Goal: Task Accomplishment & Management: Complete application form

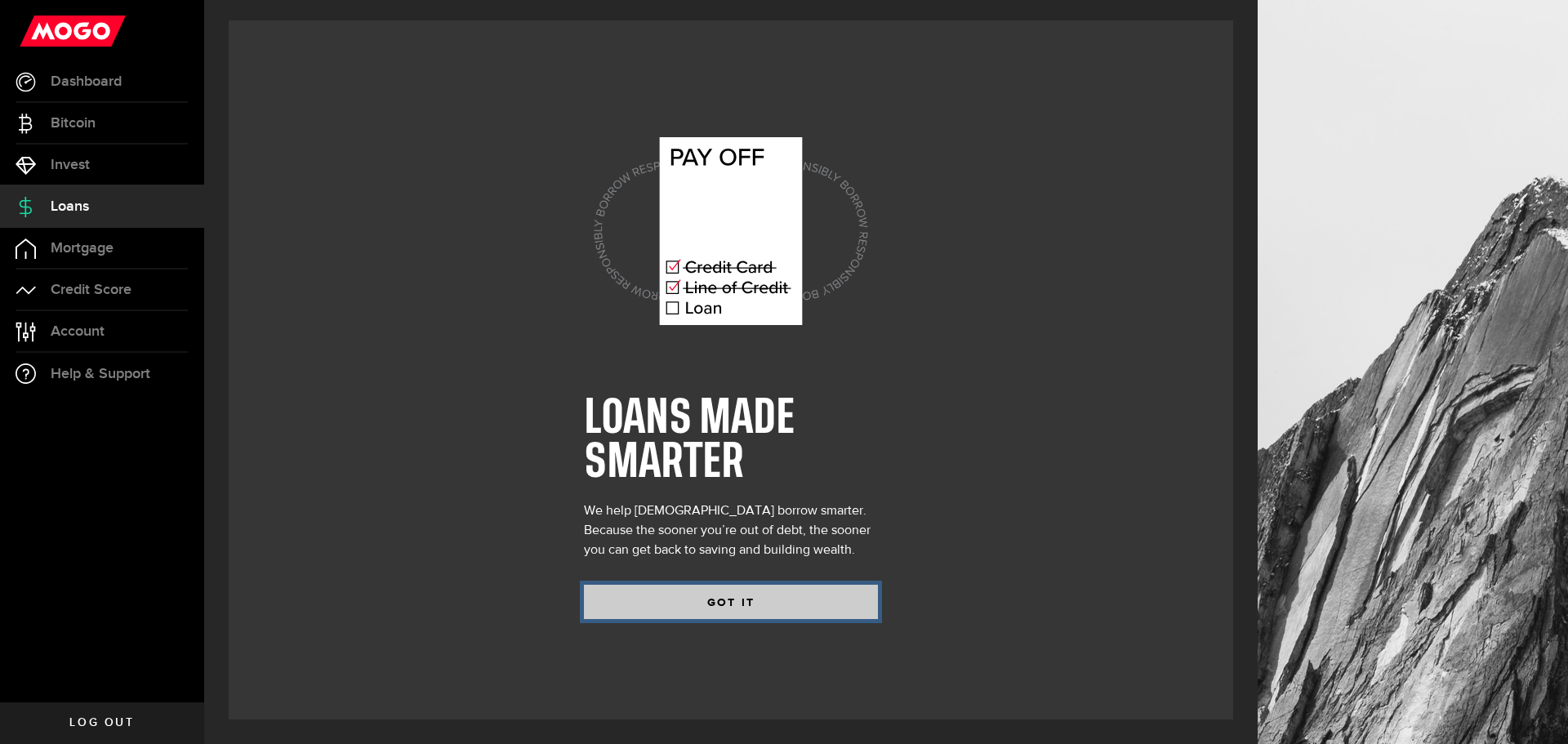
click at [816, 591] on button "GOT IT" at bounding box center [731, 602] width 294 height 35
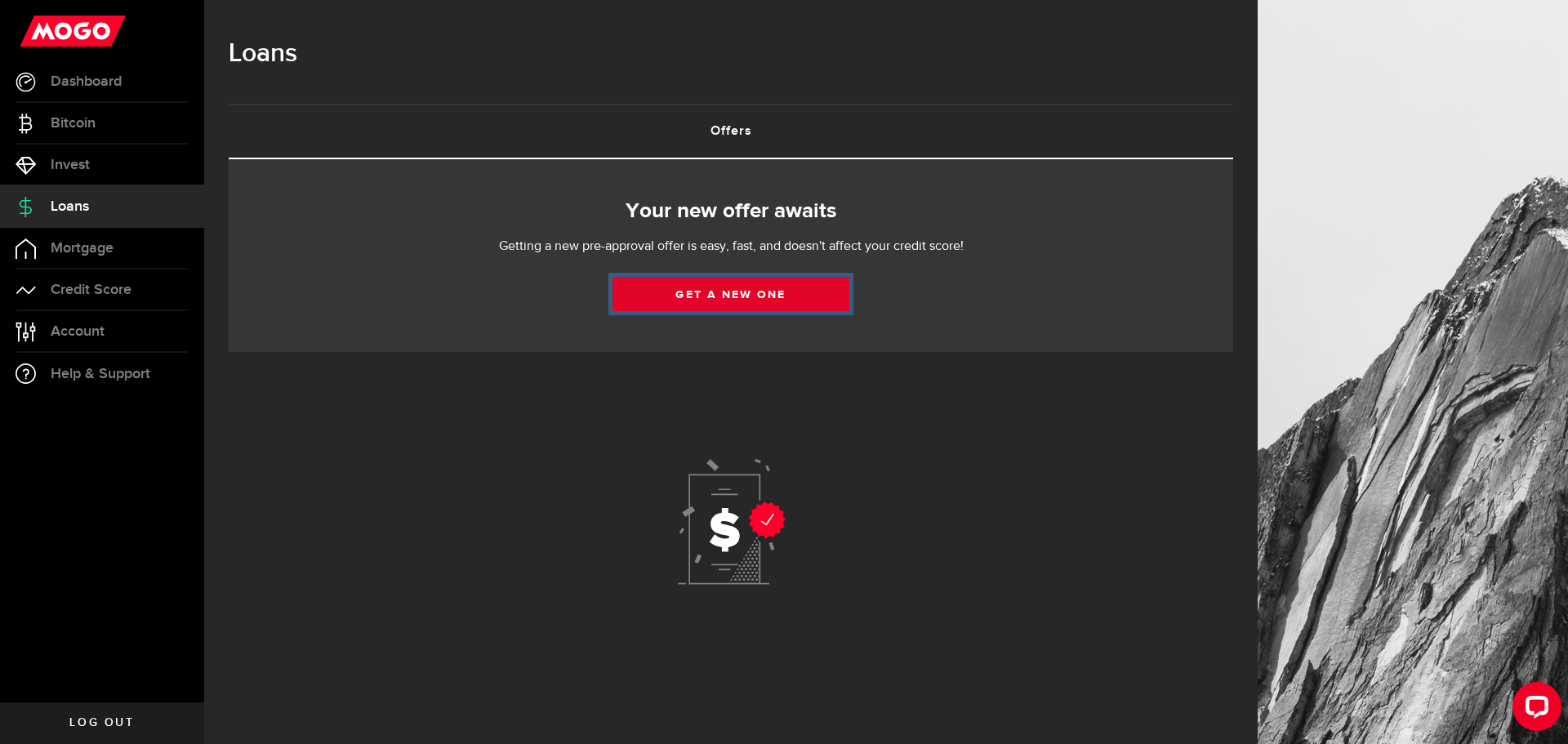
click at [744, 291] on link "Get a new one" at bounding box center [730, 294] width 237 height 35
select select "Employed"
select select "1"
select select "0"
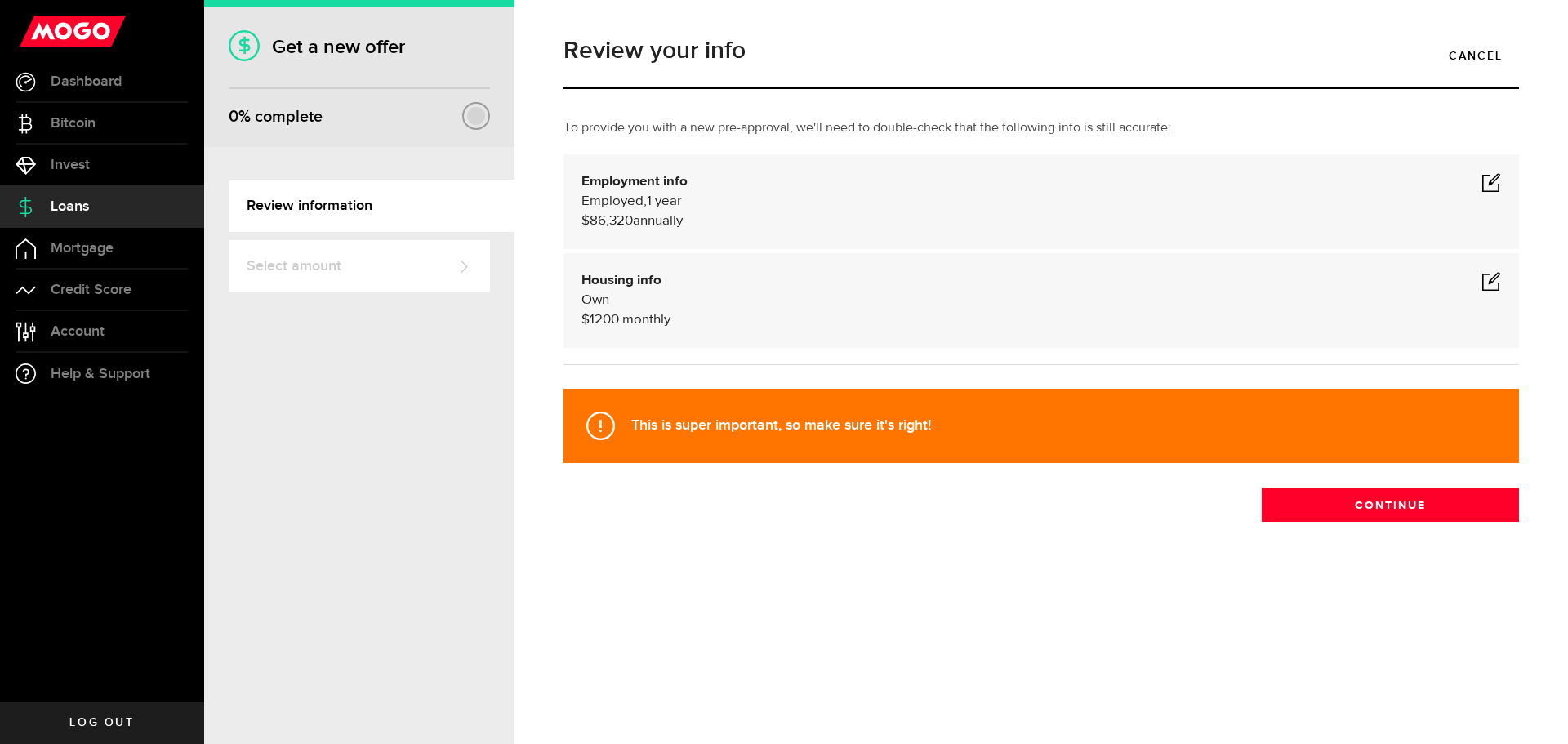
click at [1489, 179] on span at bounding box center [1491, 182] width 20 height 20
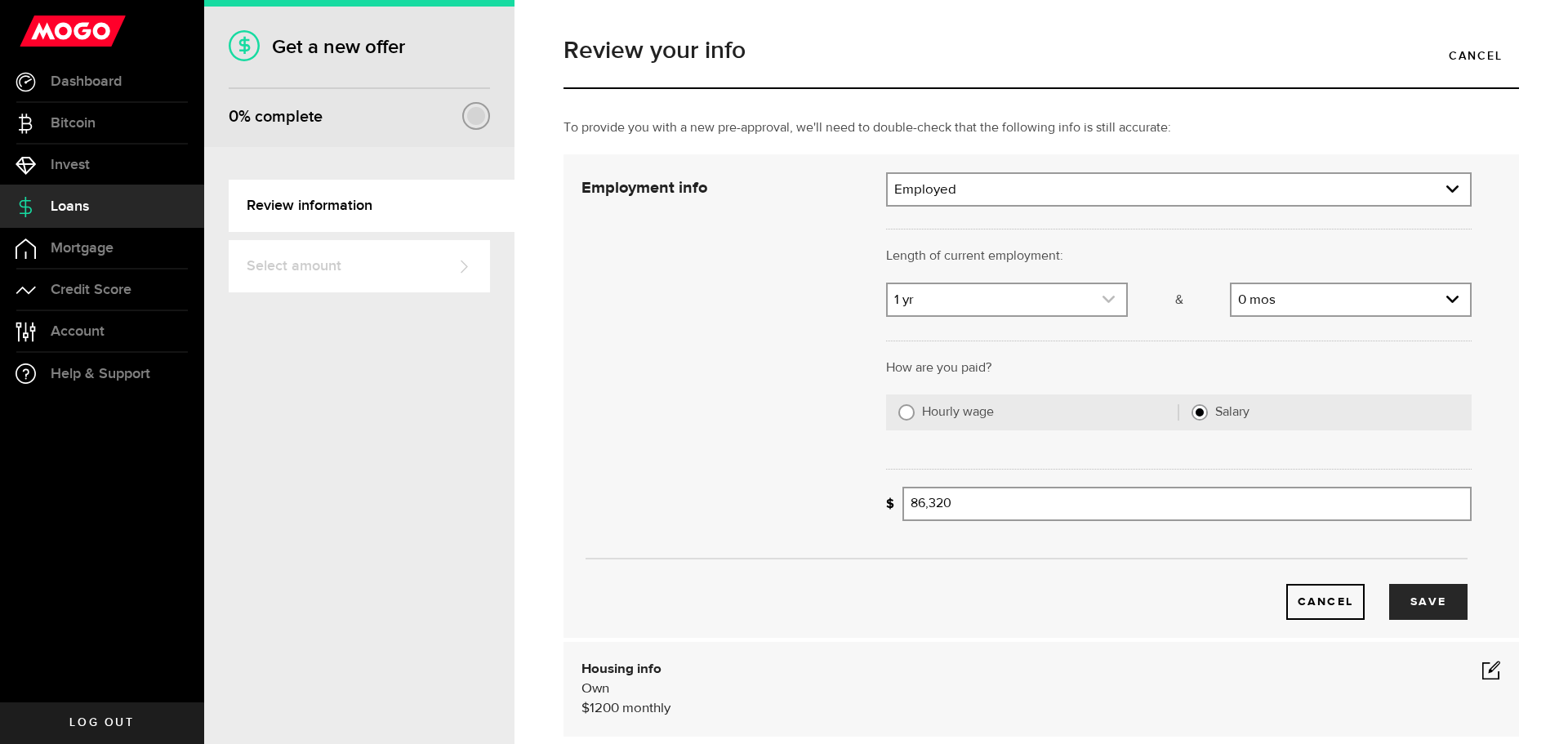
click at [1102, 300] on icon "expand select" at bounding box center [1109, 299] width 14 height 14
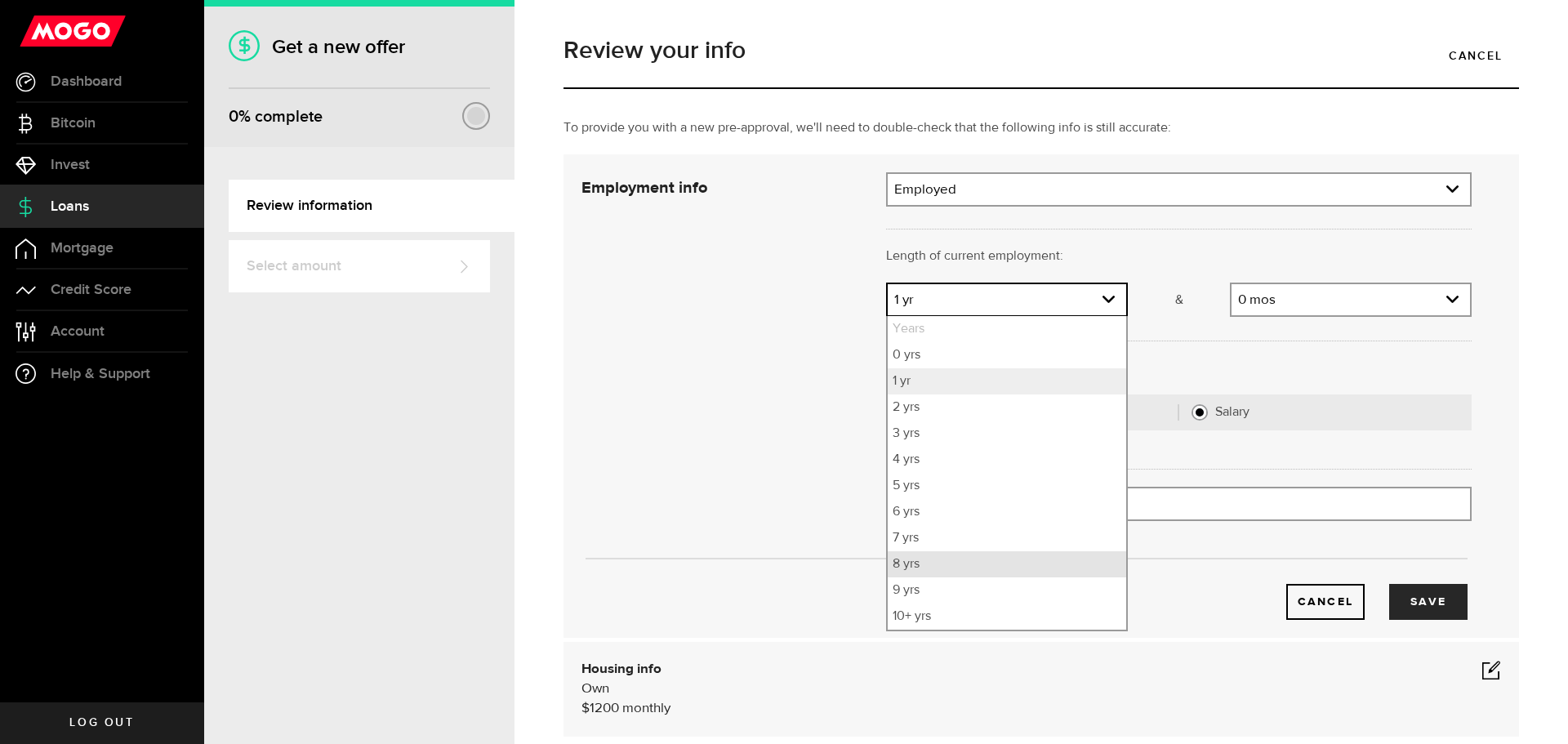
click at [1012, 557] on li "8 yrs" at bounding box center [1007, 564] width 239 height 26
select select "8"
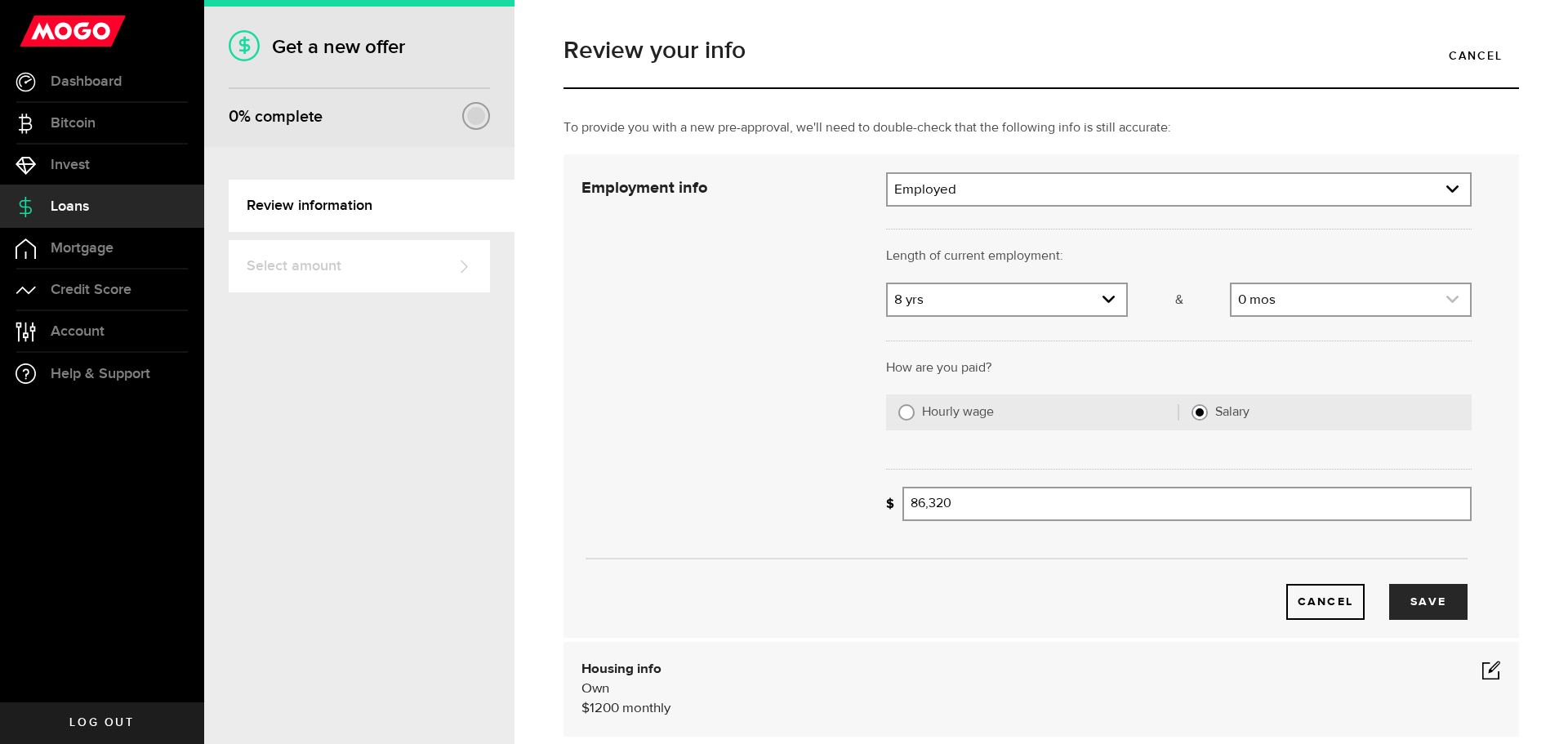
click at [1320, 295] on link "expand select" at bounding box center [1351, 300] width 239 height 31
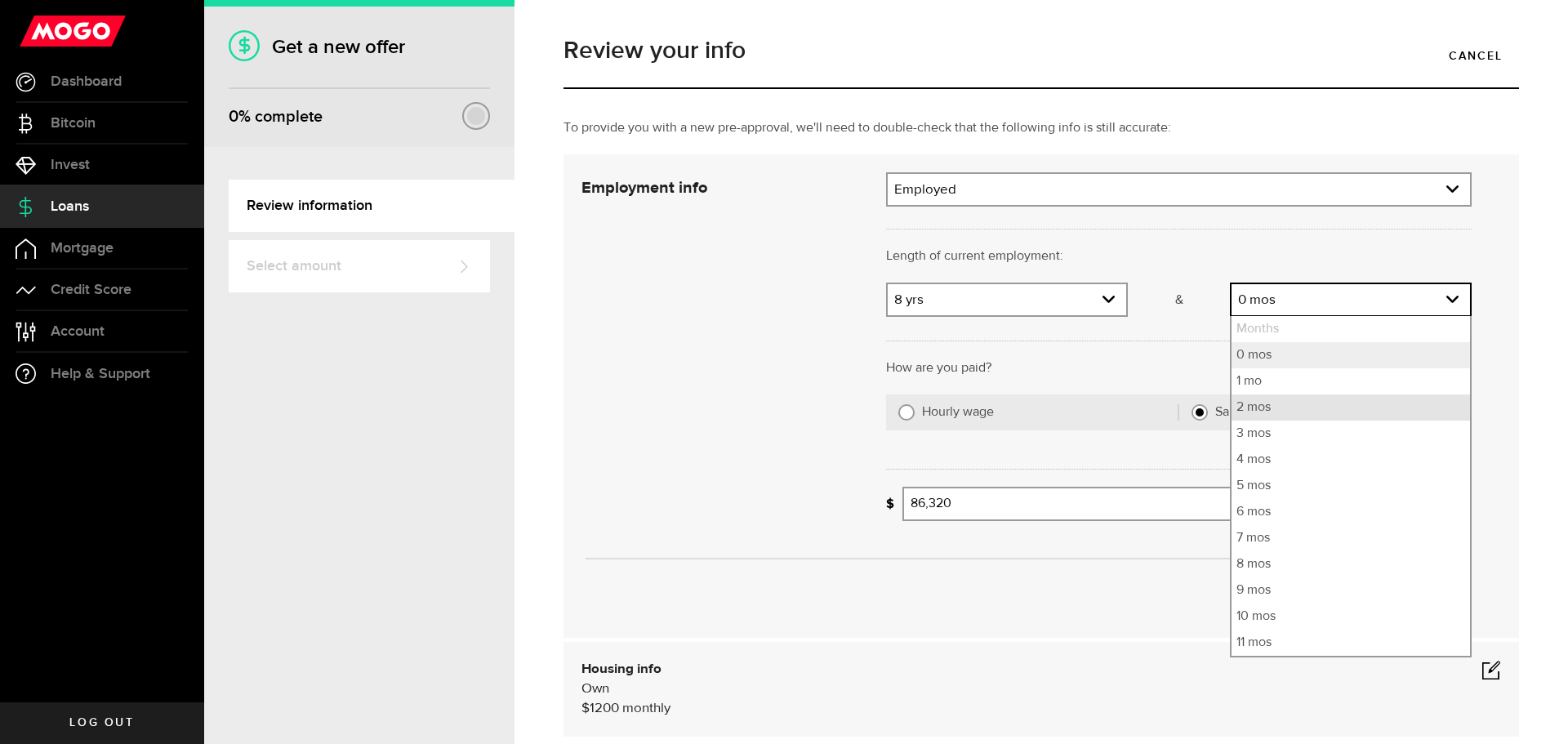
click at [1286, 407] on li "2 mos" at bounding box center [1351, 408] width 239 height 26
select select "2"
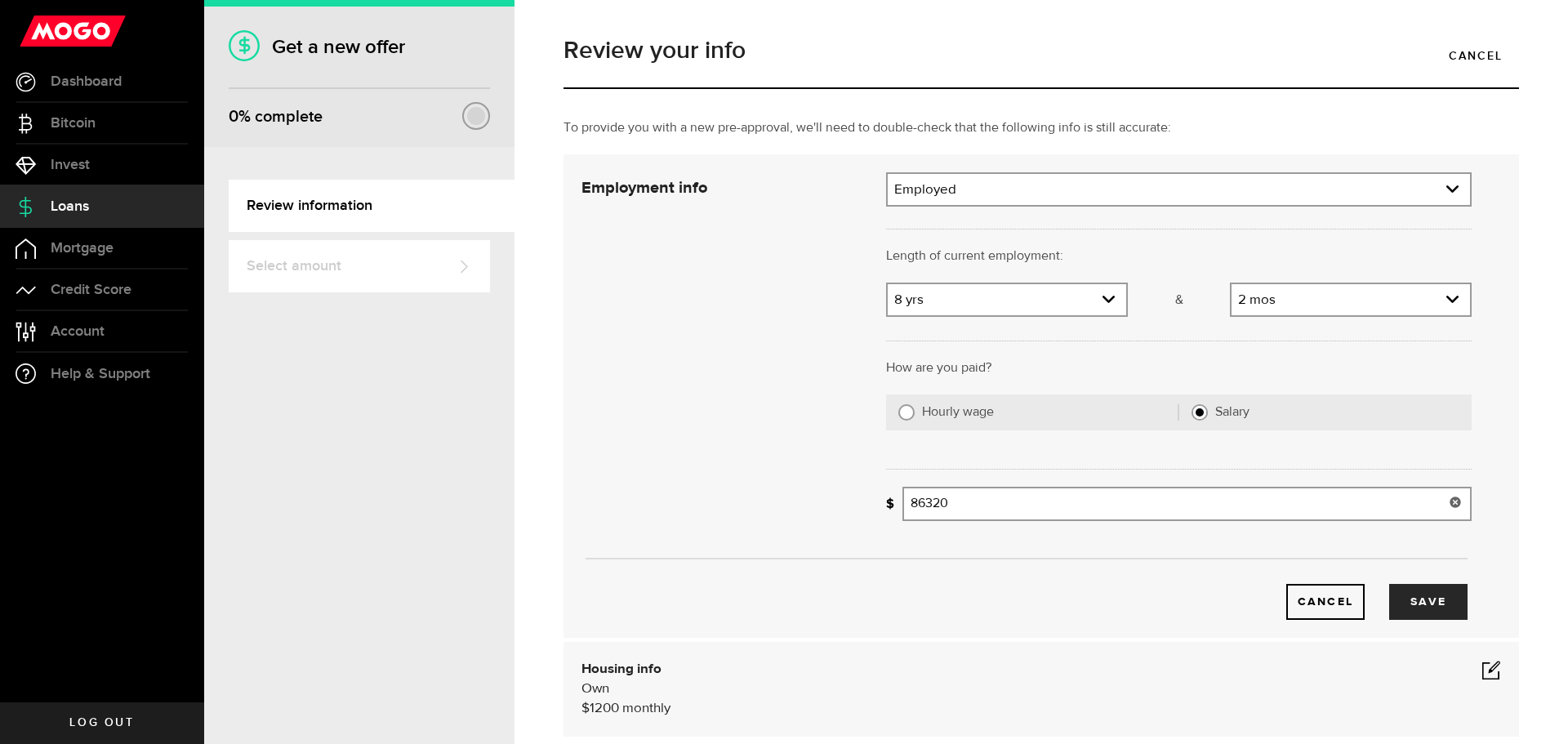
drag, startPoint x: 969, startPoint y: 500, endPoint x: 848, endPoint y: 520, distance: 122.6
click at [848, 520] on div "Employment info Employment type What's your employment situation like? Employed…" at bounding box center [1026, 396] width 915 height 448
type input "125,000"
click at [1433, 598] on button "Save" at bounding box center [1428, 602] width 78 height 36
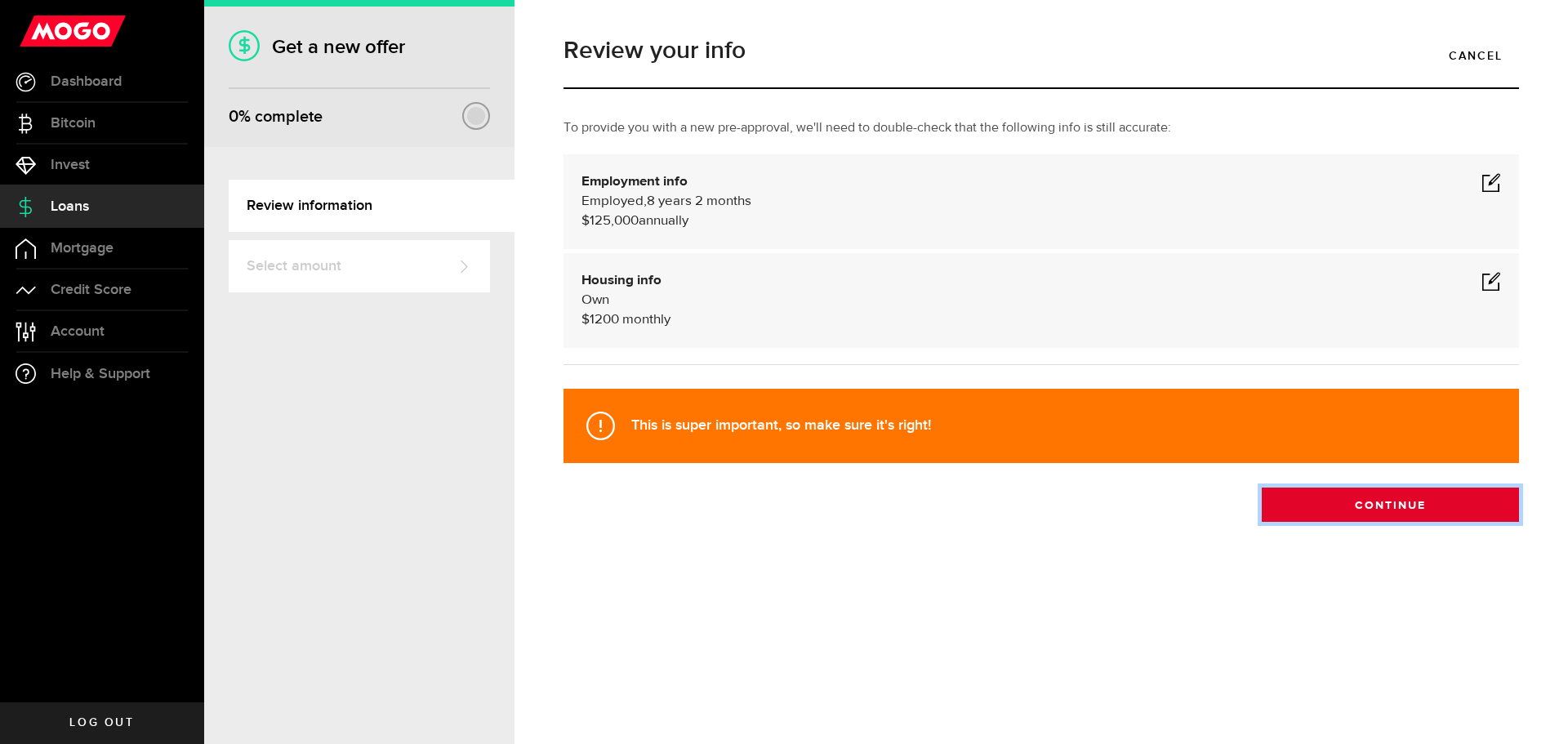
click at [1390, 510] on button "Continue" at bounding box center [1390, 505] width 257 height 35
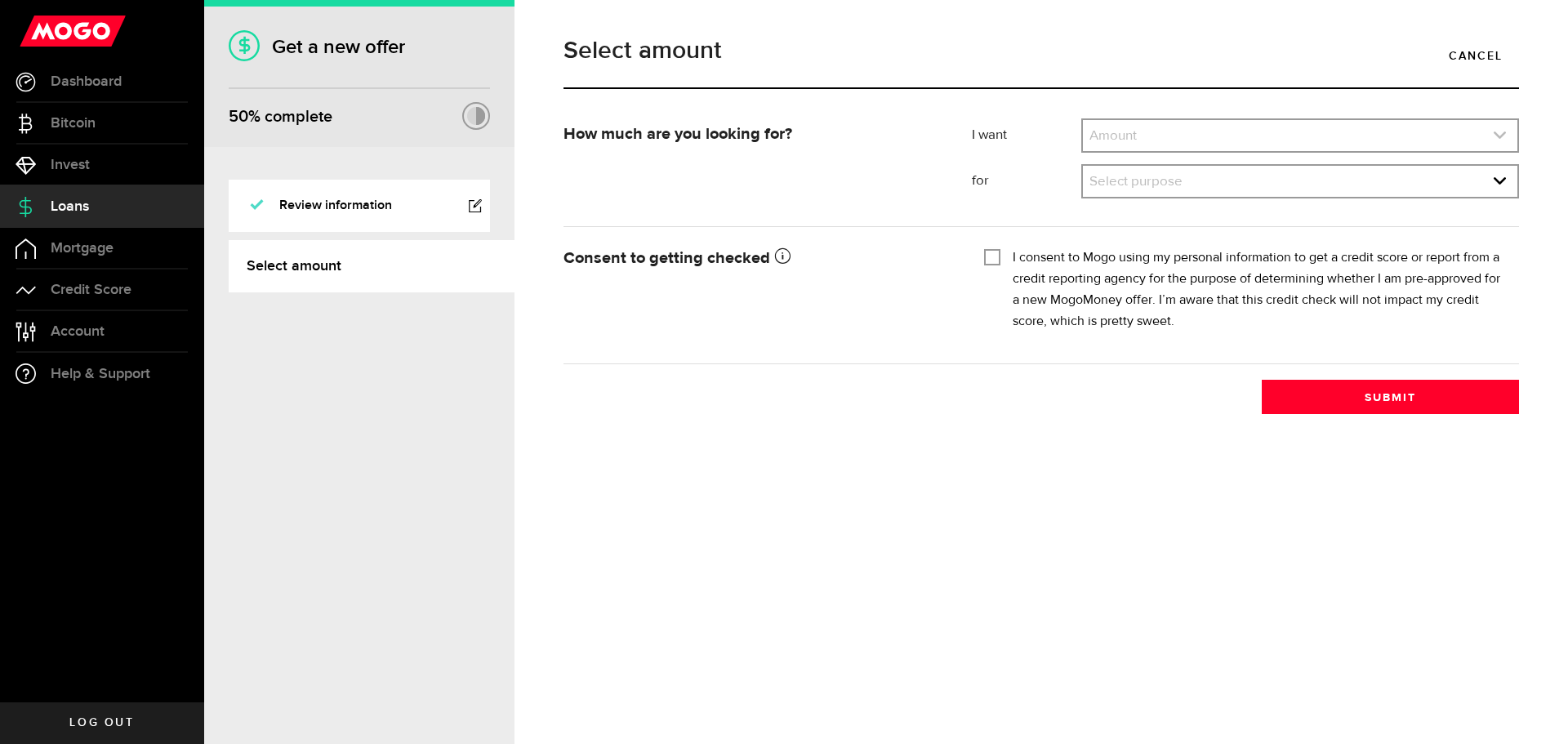
click at [1499, 141] on icon "expand select" at bounding box center [1499, 135] width 14 height 14
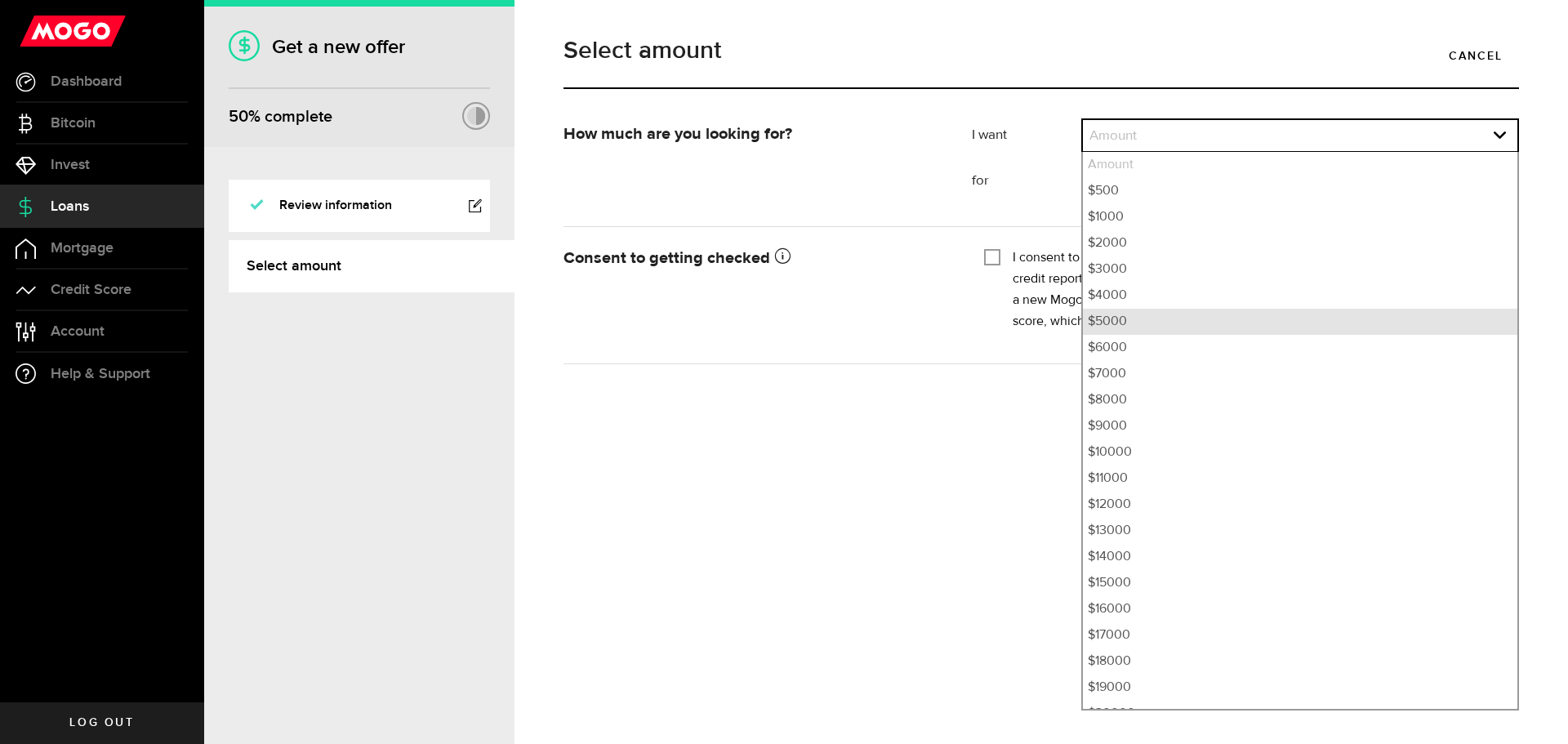
click at [1156, 321] on li "$5000" at bounding box center [1300, 322] width 435 height 26
select select "5000"
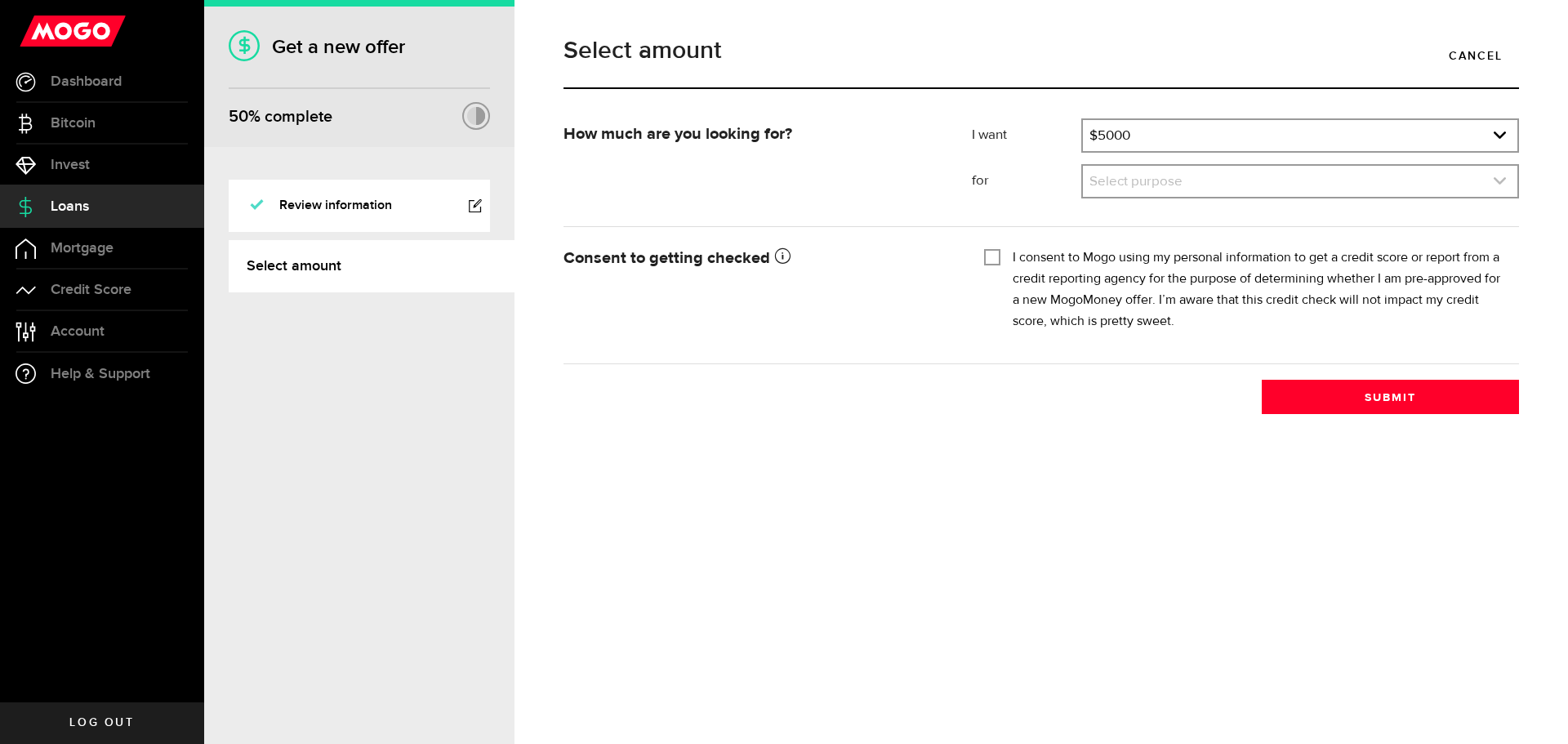
click at [1479, 175] on link "expand select" at bounding box center [1300, 182] width 435 height 31
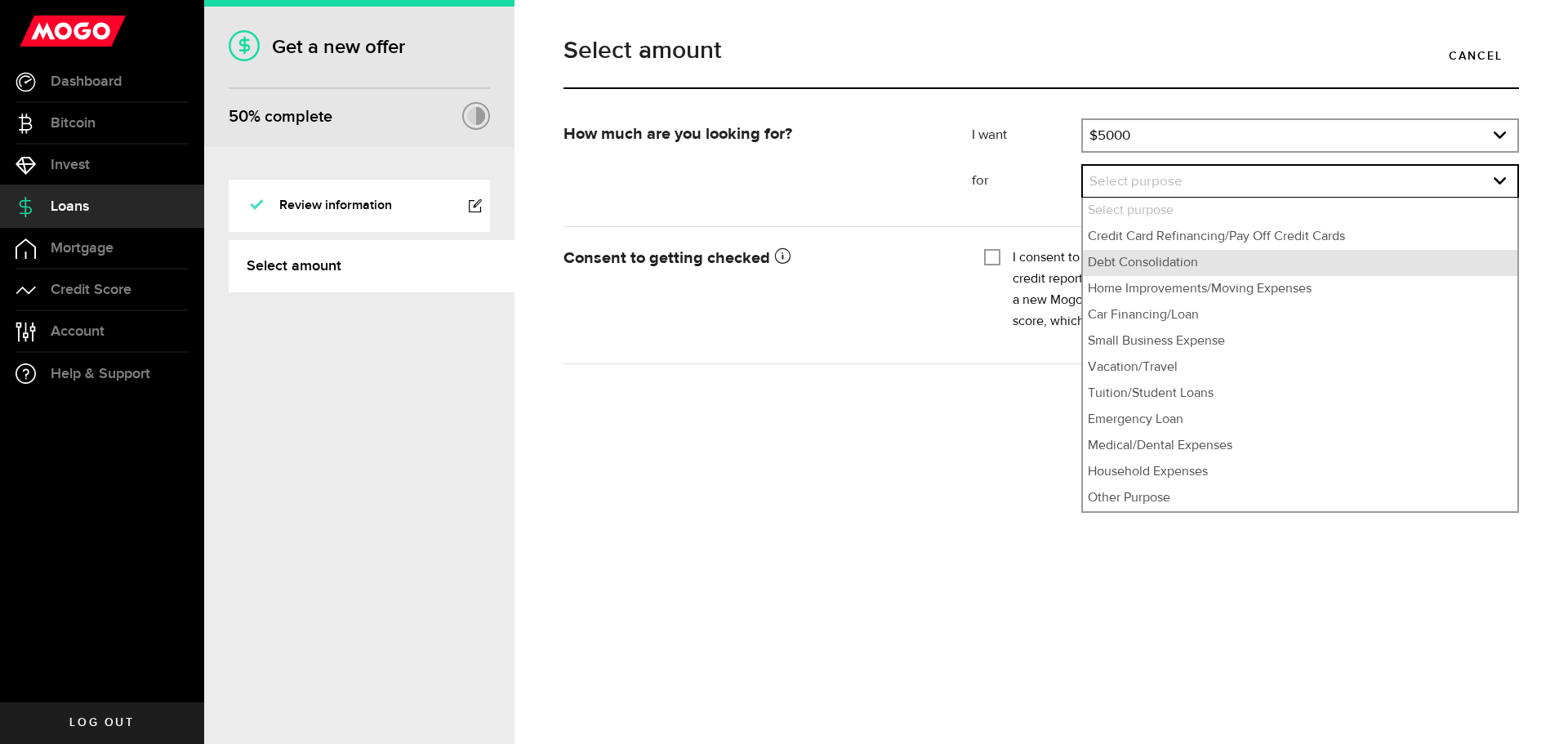
click at [1325, 254] on li "Debt Consolidation" at bounding box center [1300, 263] width 435 height 26
select select "Debt Consolidation"
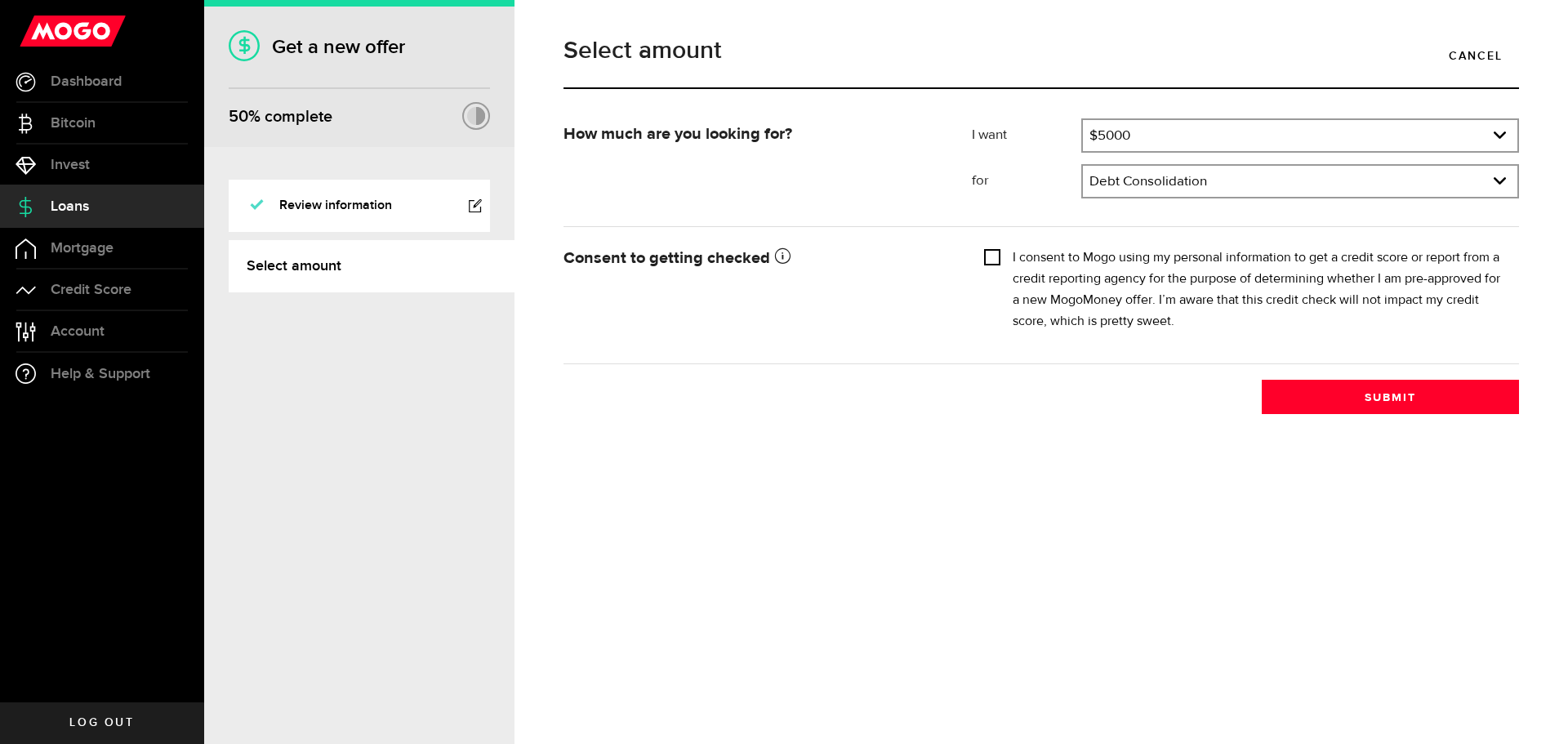
click at [986, 254] on input "I consent to Mogo using my personal information to get a credit score or report…" at bounding box center [992, 256] width 17 height 17
checkbox input "true"
click at [1407, 404] on button "Submit" at bounding box center [1390, 397] width 257 height 35
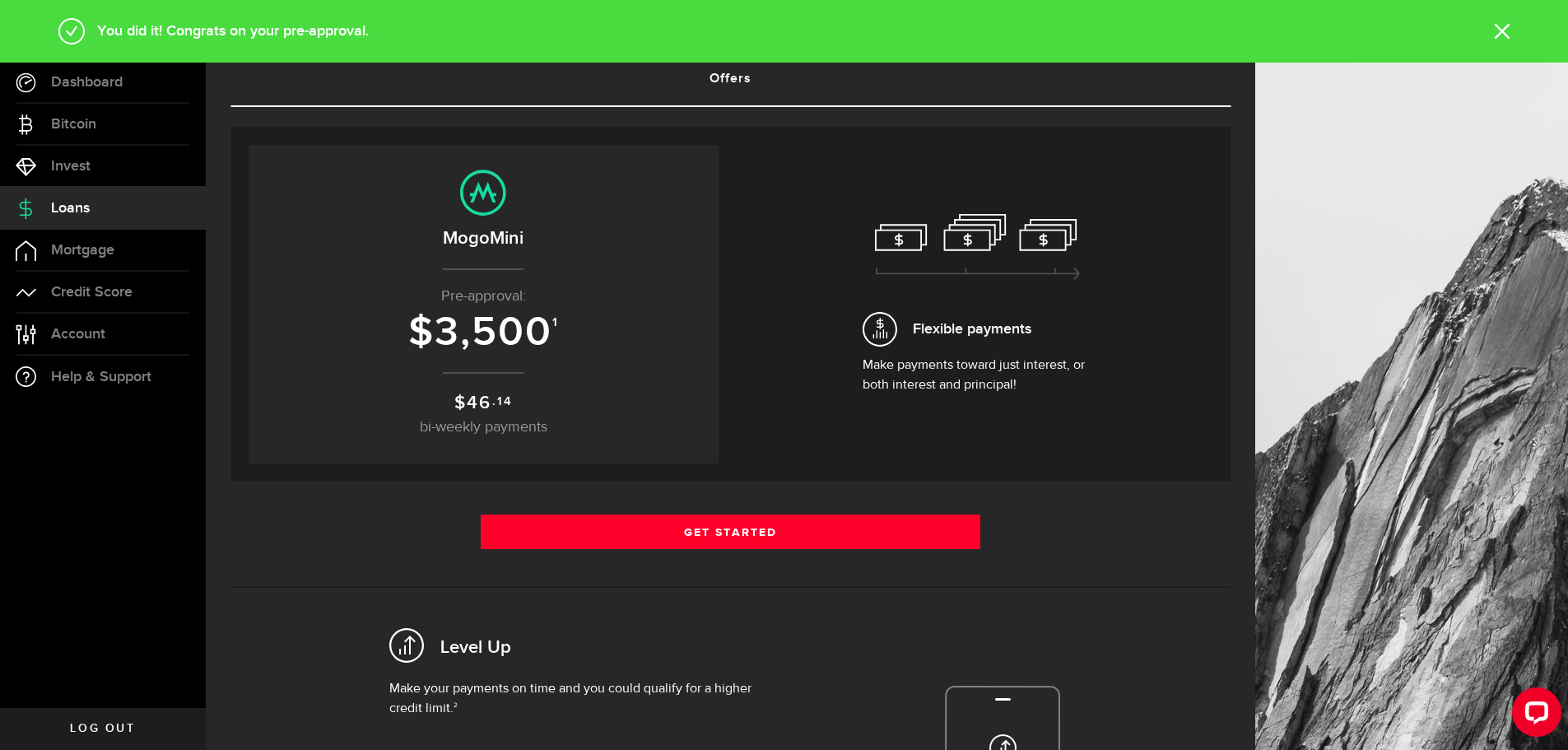
scroll to position [82, 0]
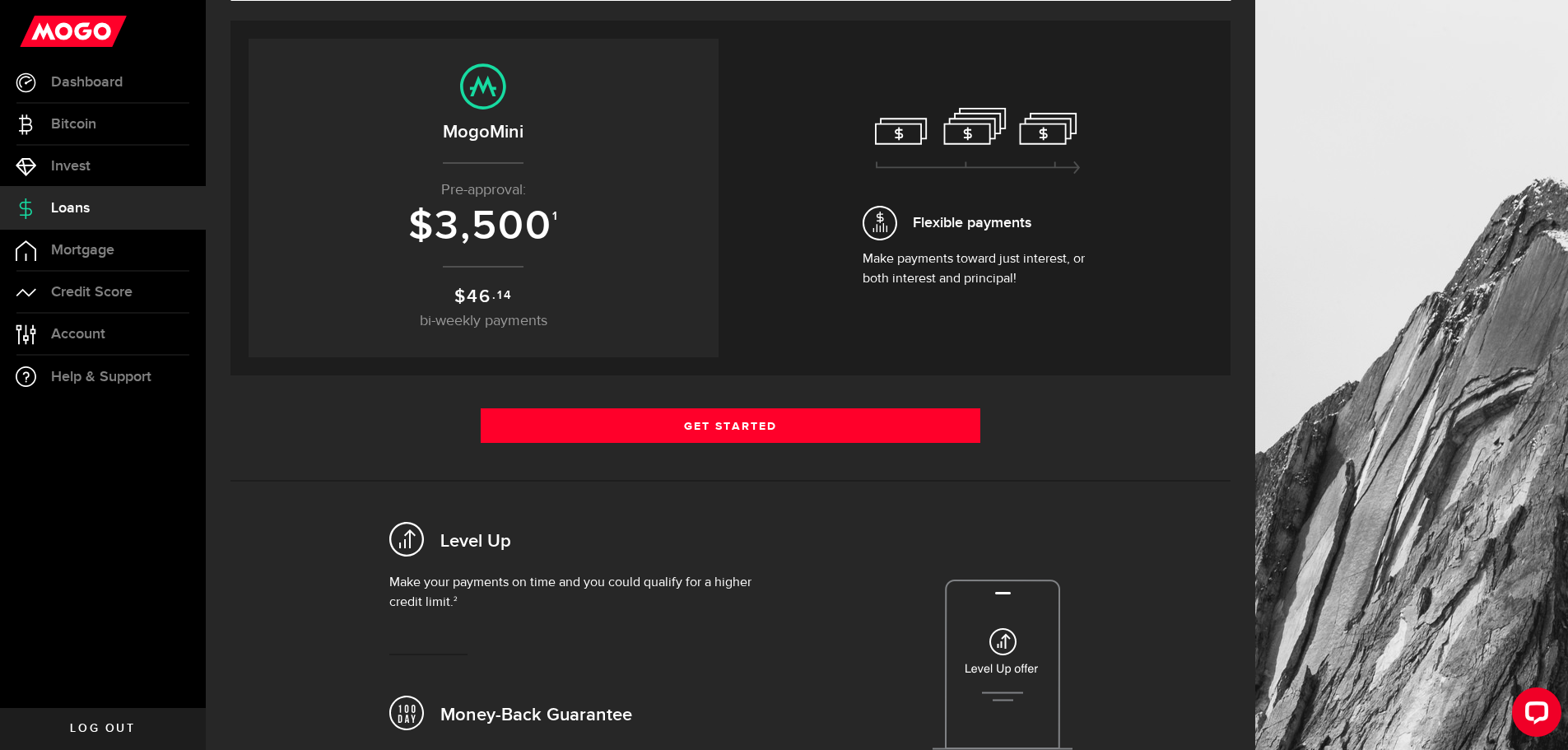
scroll to position [82, 0]
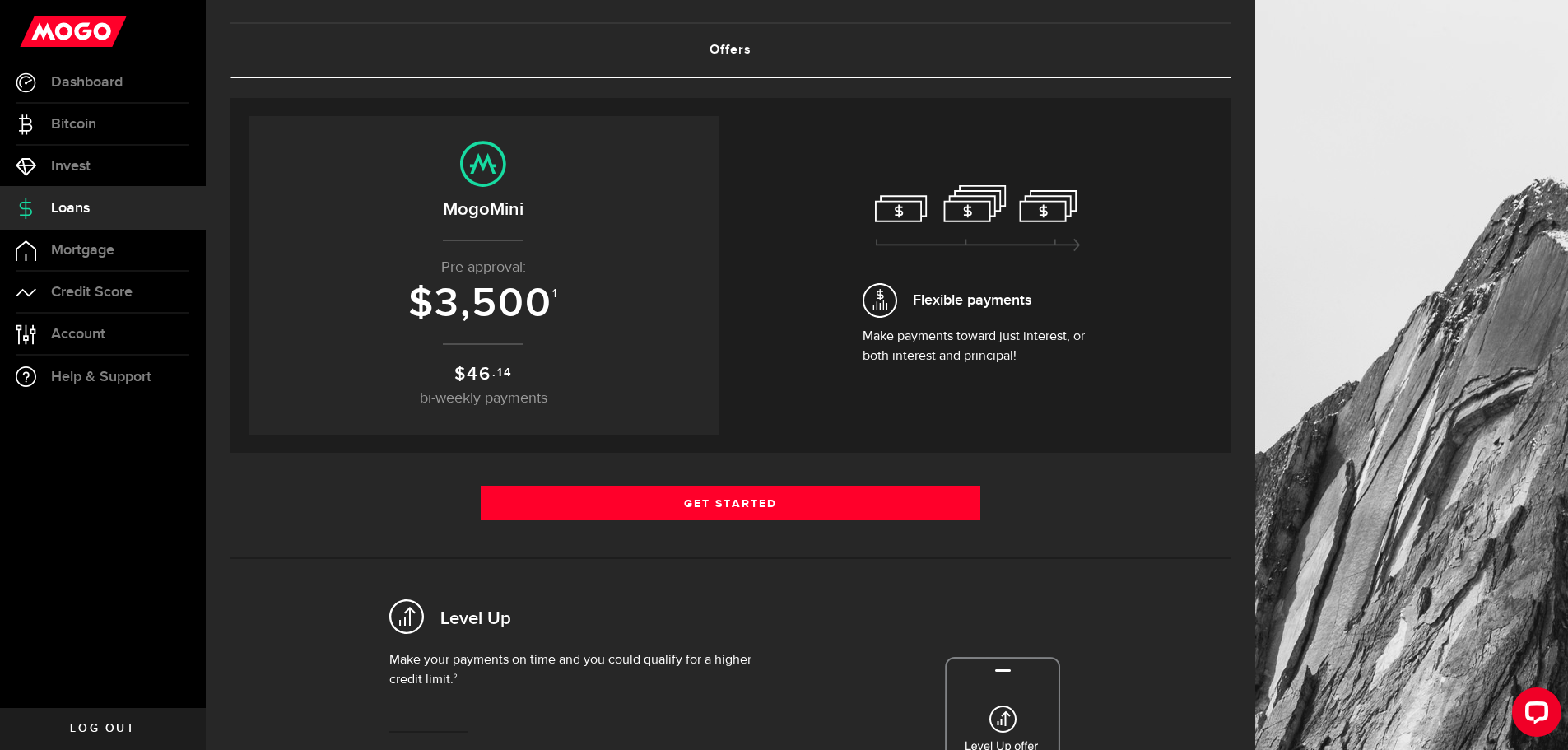
click at [508, 391] on span "bi-weekly payments" at bounding box center [483, 399] width 127 height 15
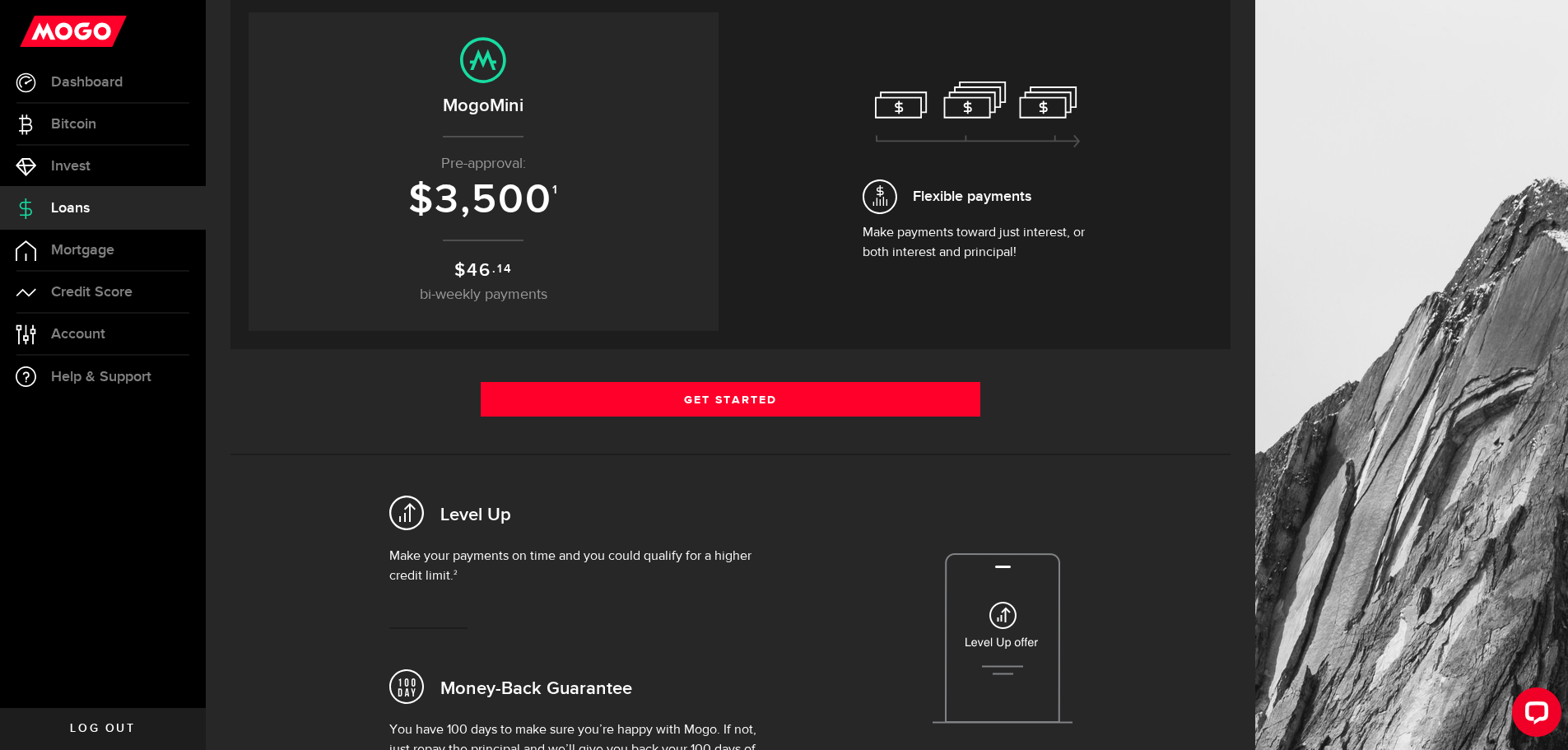
scroll to position [144, 0]
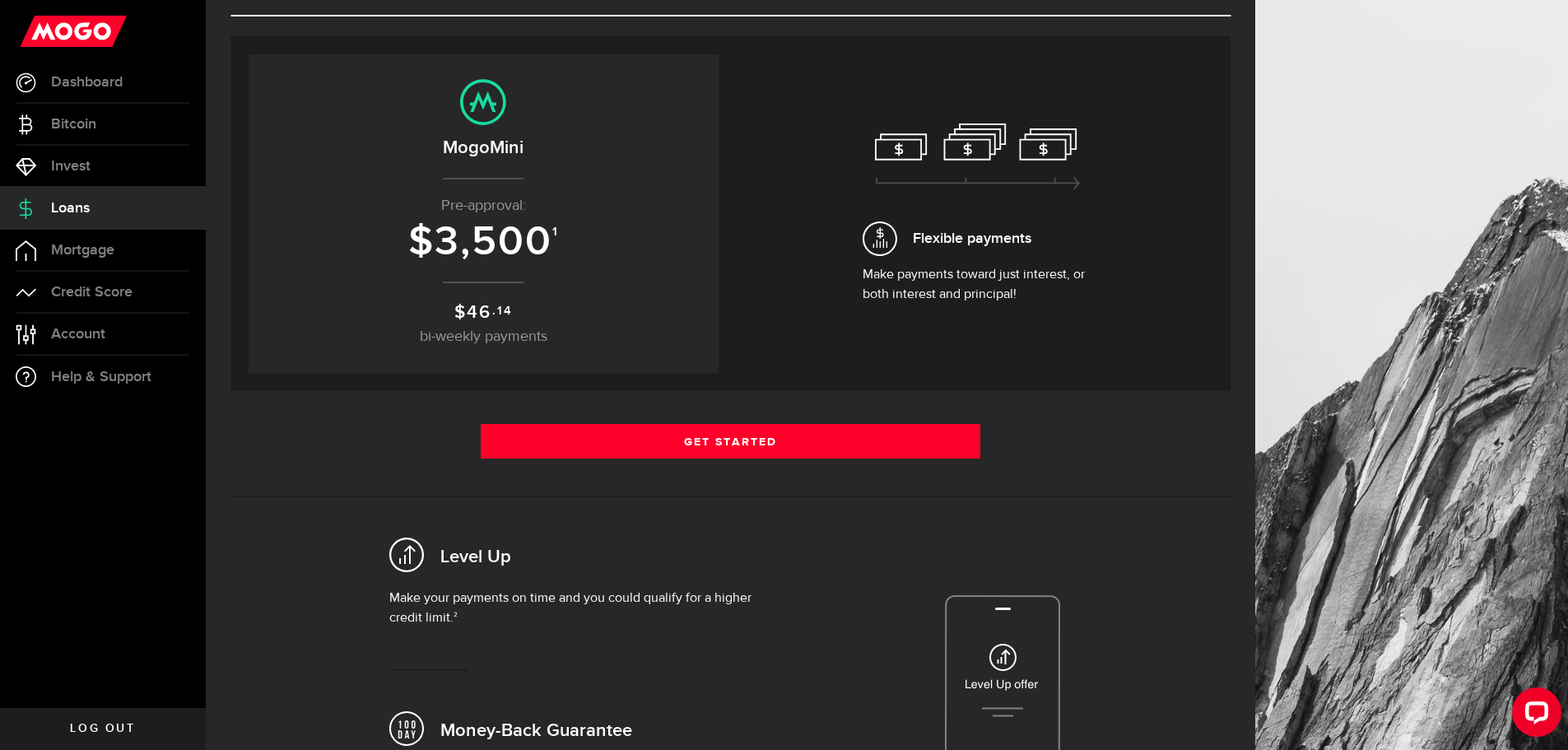
click at [958, 291] on p "Make payments toward just interest, or both interest and principal!" at bounding box center [978, 284] width 231 height 39
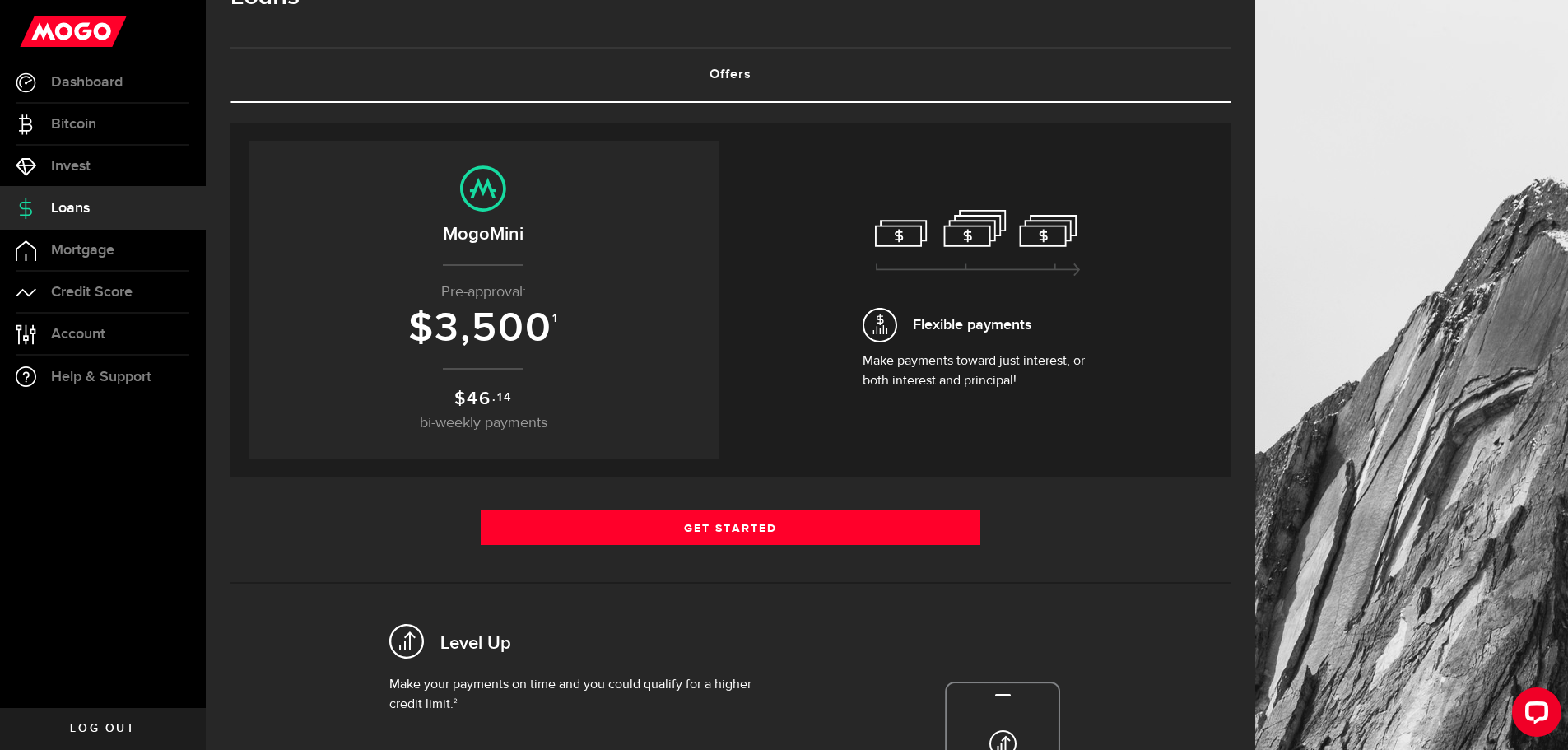
scroll to position [0, 0]
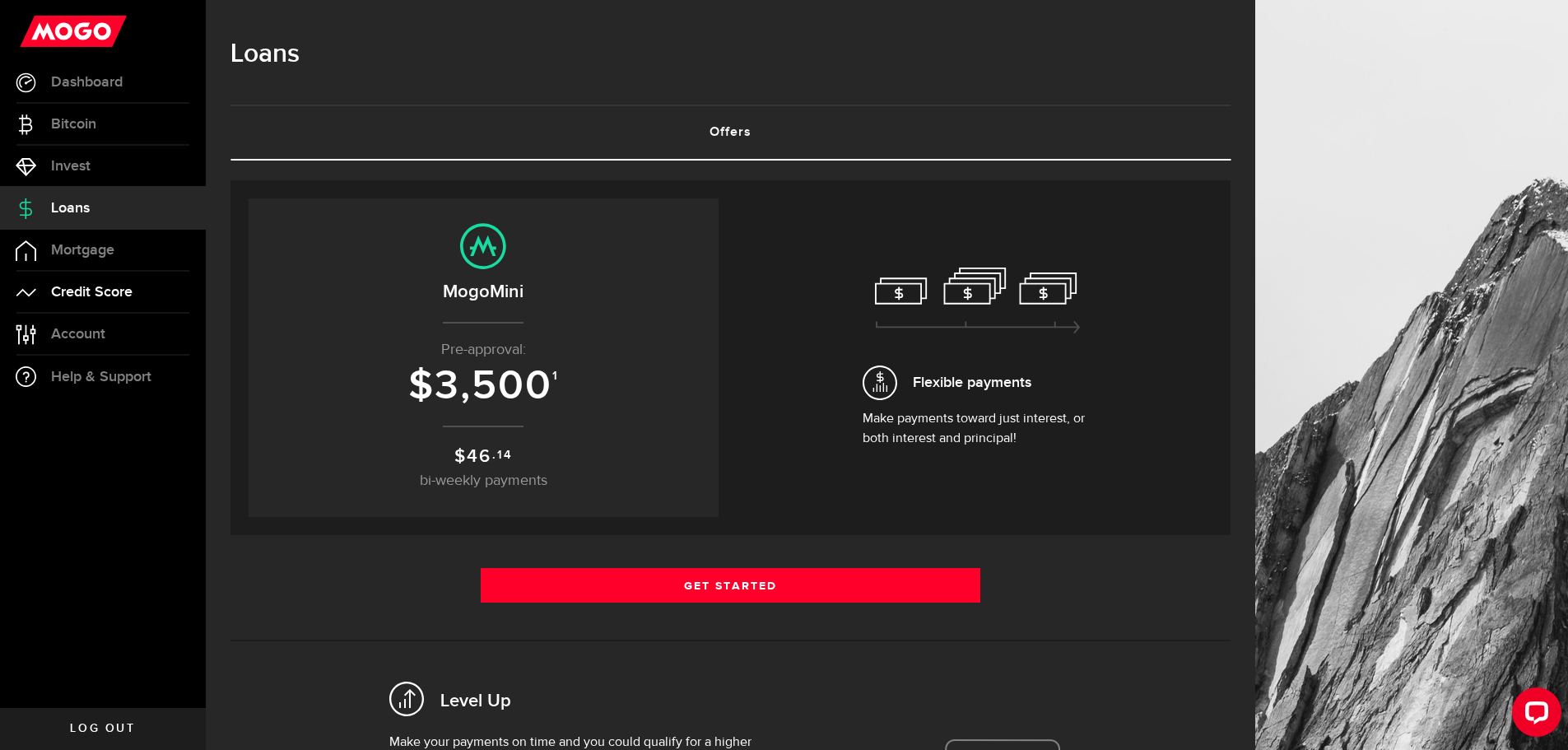
click at [109, 287] on span "Credit Score" at bounding box center [92, 292] width 82 height 15
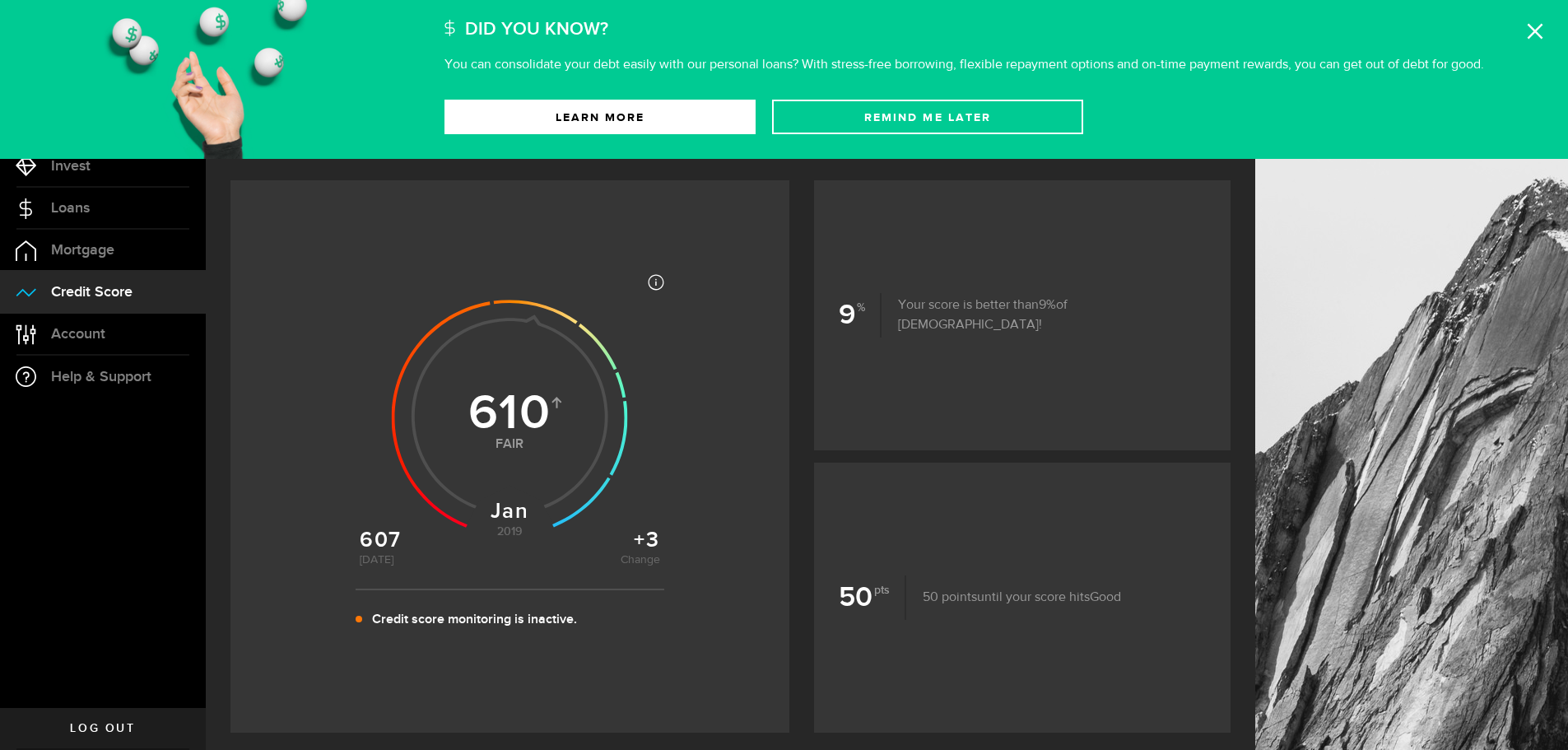
scroll to position [82, 0]
click at [648, 109] on link "Learn More" at bounding box center [600, 117] width 311 height 35
